Goal: Information Seeking & Learning: Understand process/instructions

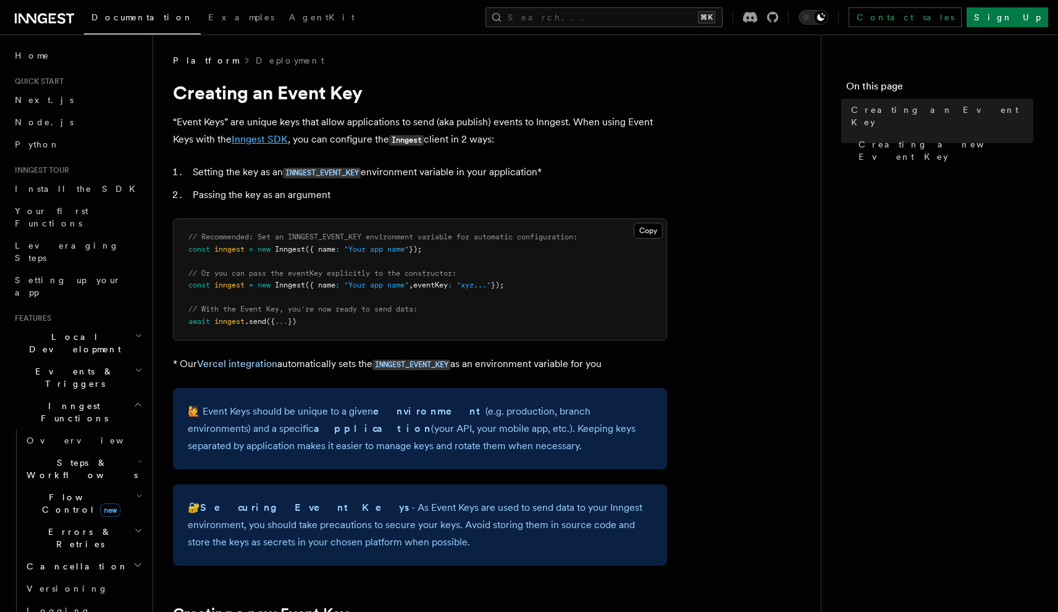
click at [277, 140] on link "Inngest SDK" at bounding box center [260, 139] width 56 height 12
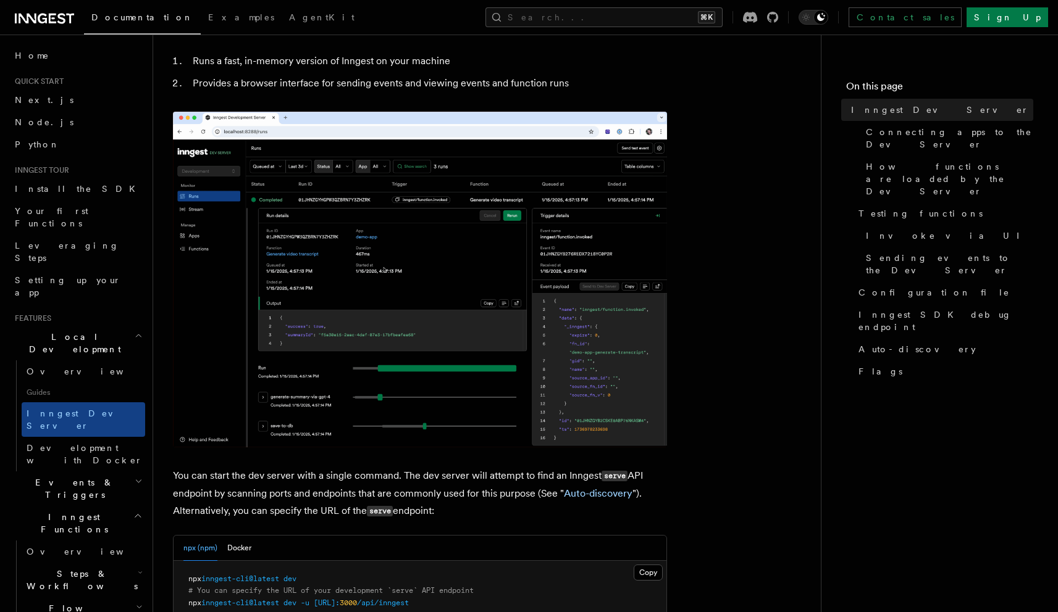
scroll to position [256, 0]
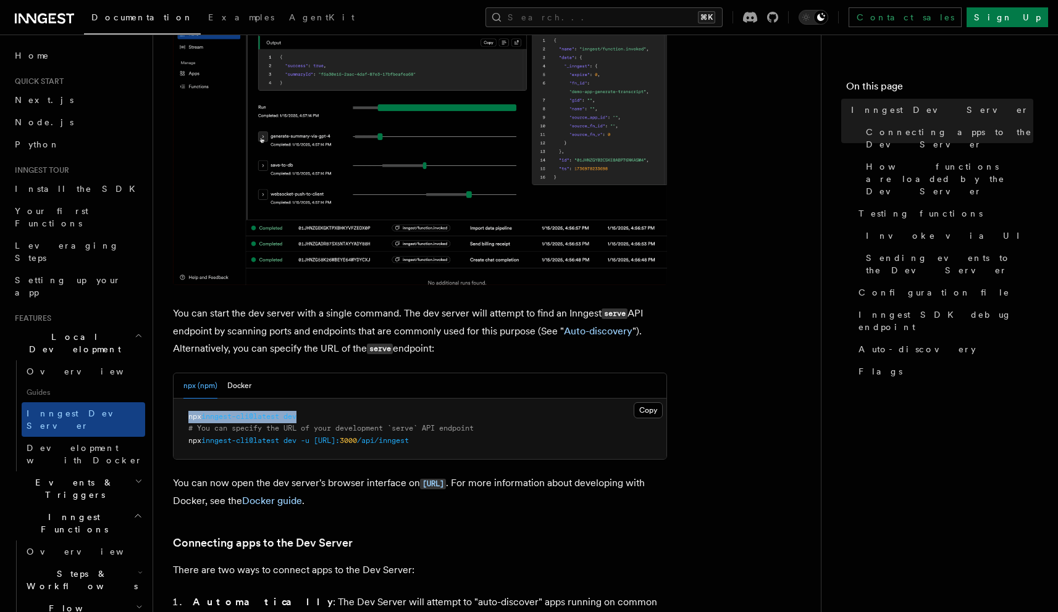
drag, startPoint x: 307, startPoint y: 417, endPoint x: 188, endPoint y: 419, distance: 119.8
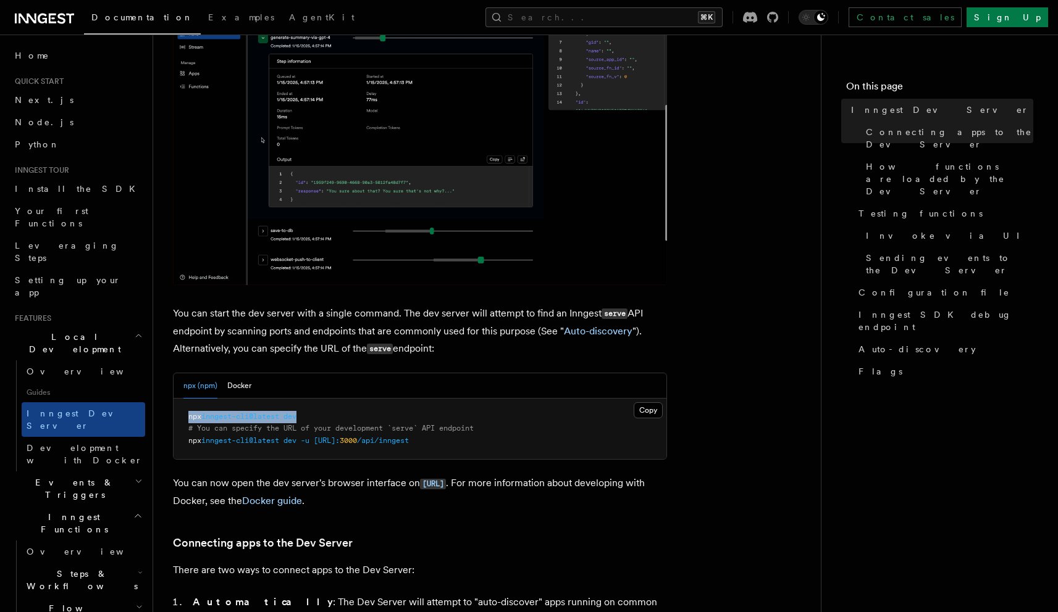
click at [188, 419] on pre "npx inngest-cli@latest dev # You can specify the URL of your development `serve…" at bounding box center [419, 429] width 493 height 61
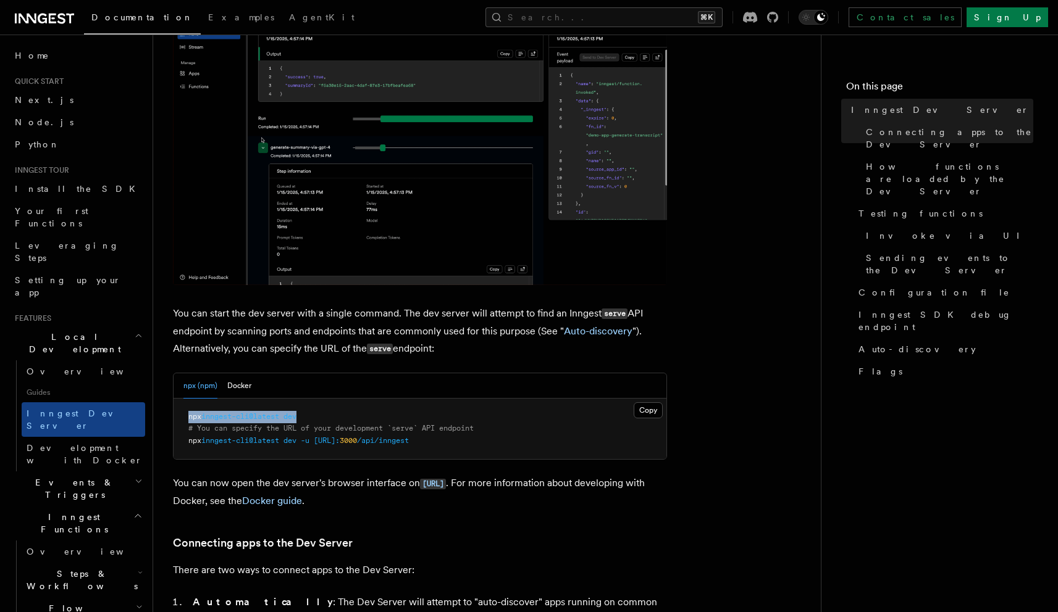
copy span "npx inngest-cli@latest dev"
